Goal: Task Accomplishment & Management: Manage account settings

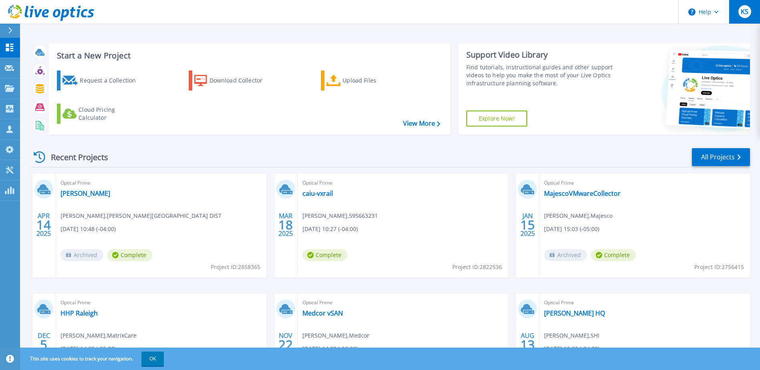
click at [748, 10] on span "KS" at bounding box center [745, 11] width 8 height 6
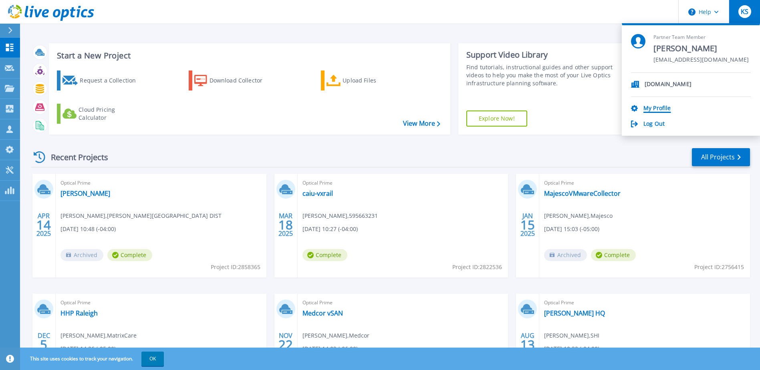
click at [659, 105] on link "My Profile" at bounding box center [657, 109] width 27 height 8
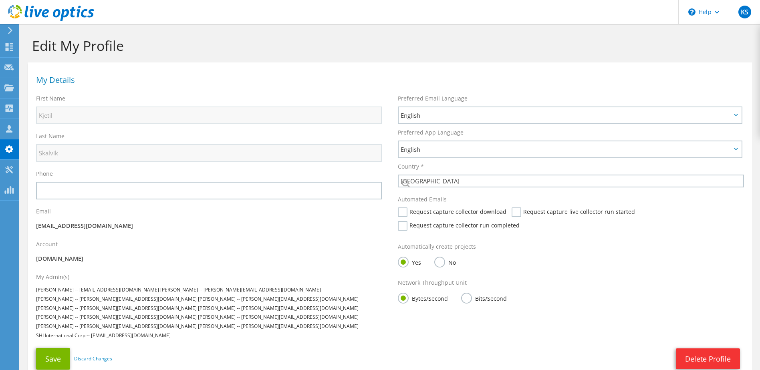
select select "224"
